Goal: Information Seeking & Learning: Check status

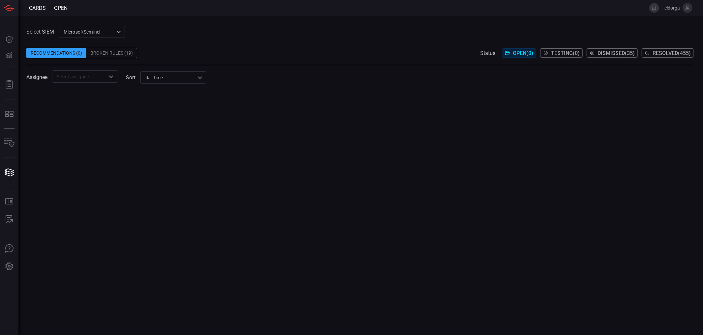
click at [106, 30] on div "MicrosoftSentinel 11c42ee3-b155-483d-a504-5846815c378e ​" at bounding box center [92, 32] width 66 height 12
click at [98, 54] on li "sentinel-2" at bounding box center [92, 56] width 66 height 11
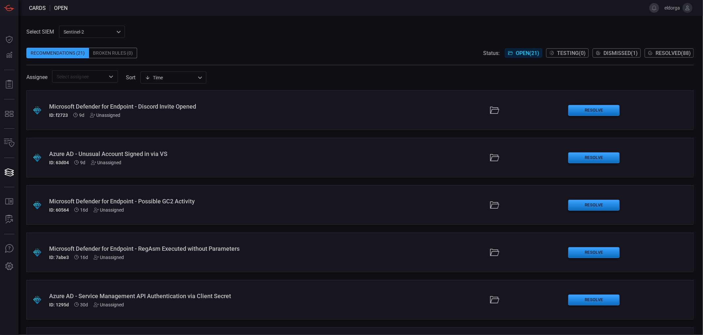
click at [651, 52] on icon at bounding box center [649, 52] width 5 height 5
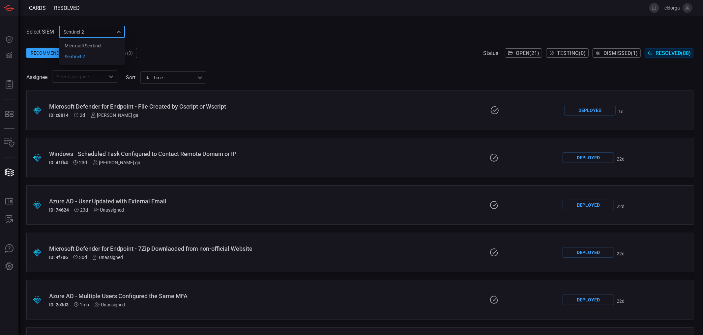
click at [83, 36] on div "sentinel-2 78f76eb1-fabe-46a6-810b-f333e9527487 MicrosoftSentinel sentinel-2 ​" at bounding box center [92, 32] width 66 height 12
click at [184, 35] on div at bounding box center [351, 167] width 703 height 335
click at [518, 48] on button "Open ( 21 )" at bounding box center [523, 52] width 37 height 9
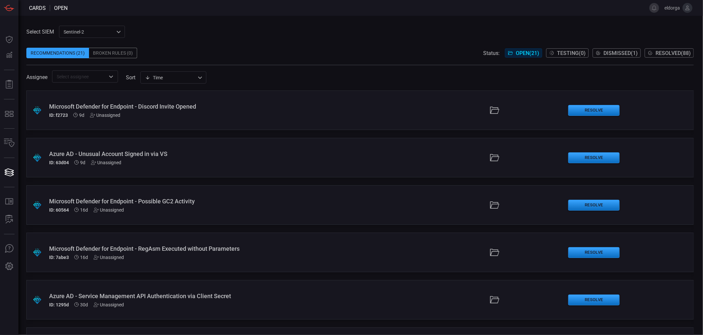
drag, startPoint x: 371, startPoint y: 286, endPoint x: 279, endPoint y: 133, distance: 178.2
